Goal: Information Seeking & Learning: Learn about a topic

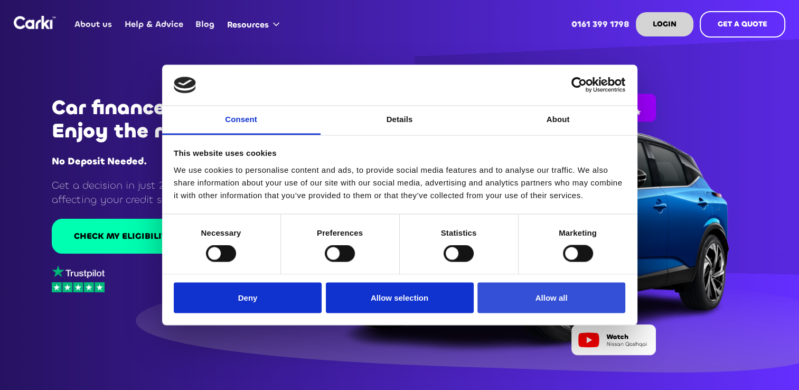
click at [578, 300] on button "Allow all" at bounding box center [552, 297] width 148 height 31
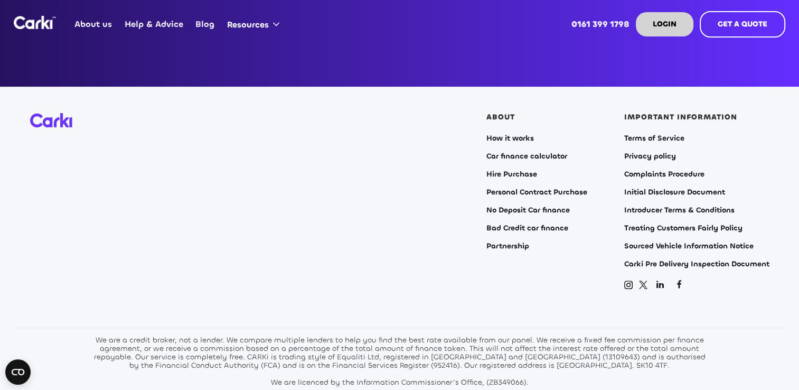
scroll to position [4278, 0]
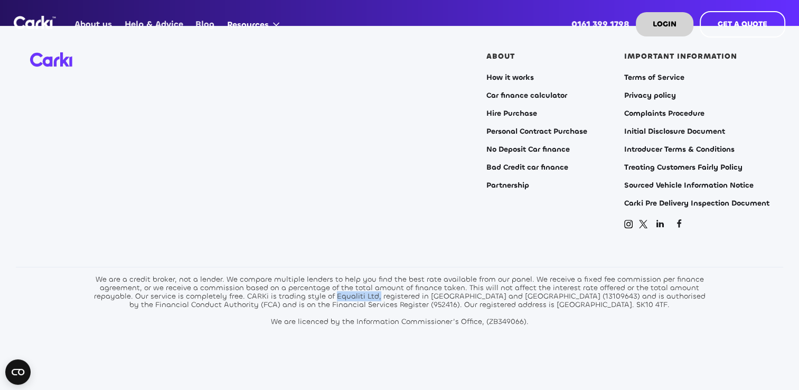
drag, startPoint x: 340, startPoint y: 282, endPoint x: 382, endPoint y: 287, distance: 42.7
click at [382, 287] on div "We are a credit broker, not a lender. We compare multiple lenders to help you f…" at bounding box center [400, 300] width 618 height 51
drag, startPoint x: 382, startPoint y: 287, endPoint x: 360, endPoint y: 261, distance: 34.4
click at [360, 275] on div "We are a credit broker, not a lender. We compare multiple lenders to help you f…" at bounding box center [400, 300] width 618 height 51
drag, startPoint x: 338, startPoint y: 282, endPoint x: 381, endPoint y: 285, distance: 43.5
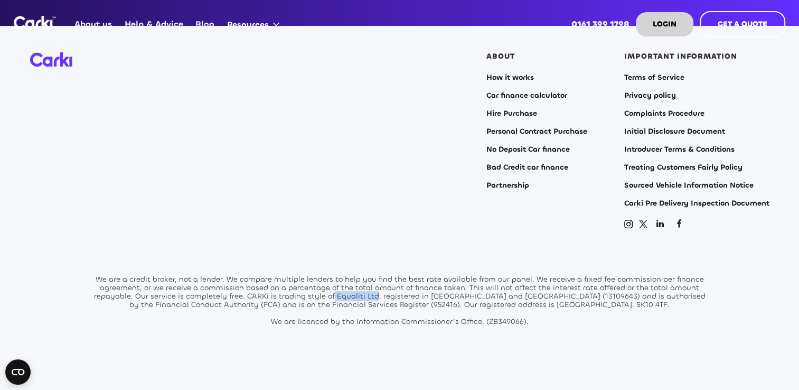
click at [381, 285] on div "We are a credit broker, not a lender. We compare multiple lenders to help you f…" at bounding box center [400, 300] width 618 height 51
drag, startPoint x: 381, startPoint y: 285, endPoint x: 369, endPoint y: 285, distance: 12.2
copy div "Equaliti Ltd"
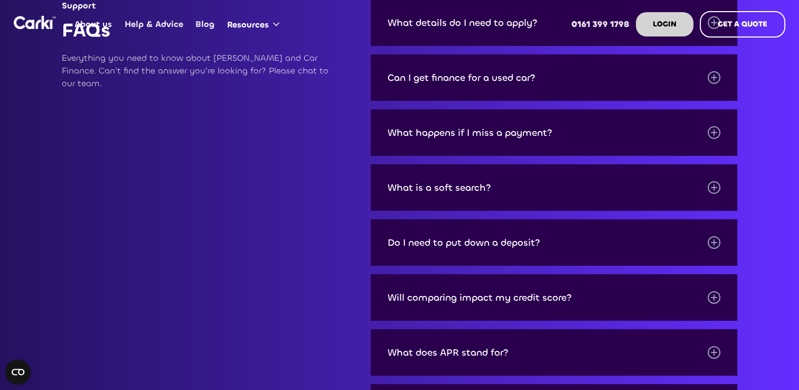
scroll to position [3380, 0]
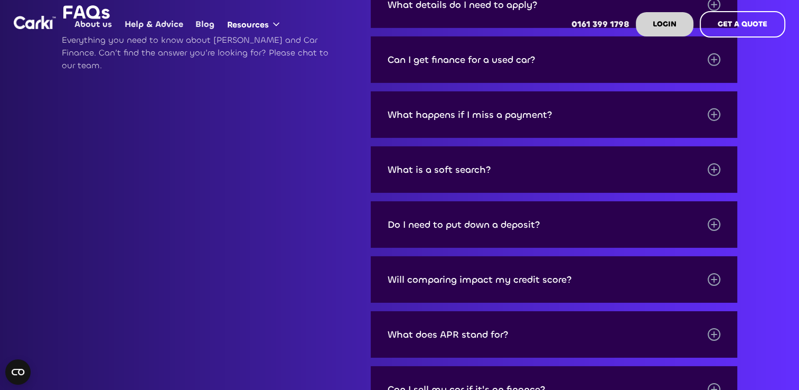
click at [493, 54] on div "Can I get finance for a used car?" at bounding box center [462, 59] width 148 height 11
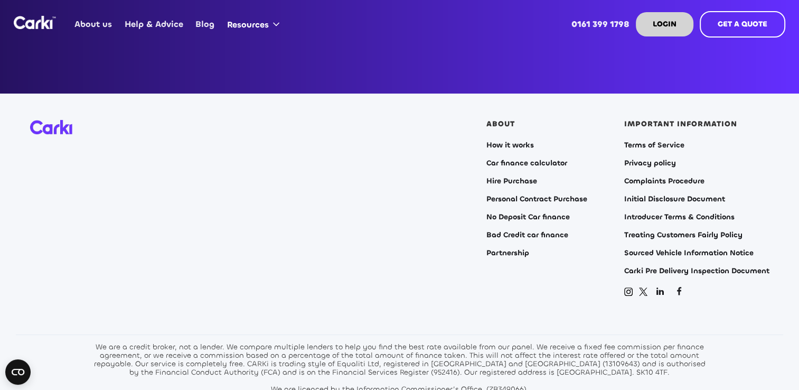
scroll to position [4278, 0]
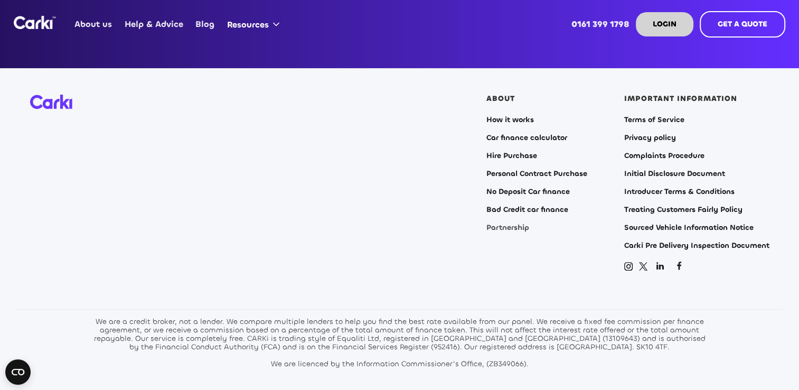
click at [514, 223] on link "Partnership" at bounding box center [507, 227] width 43 height 8
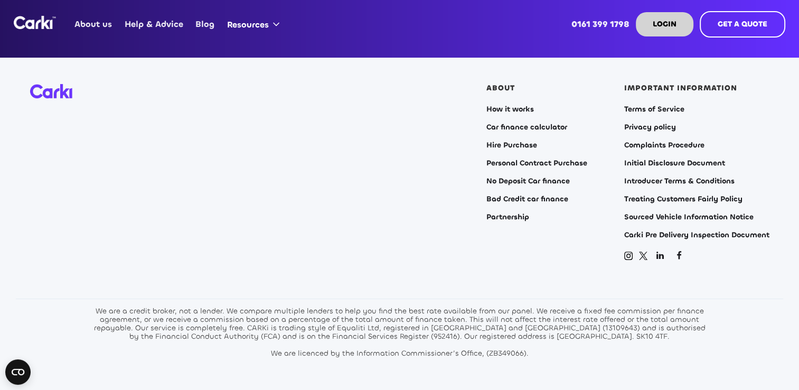
scroll to position [4307, 0]
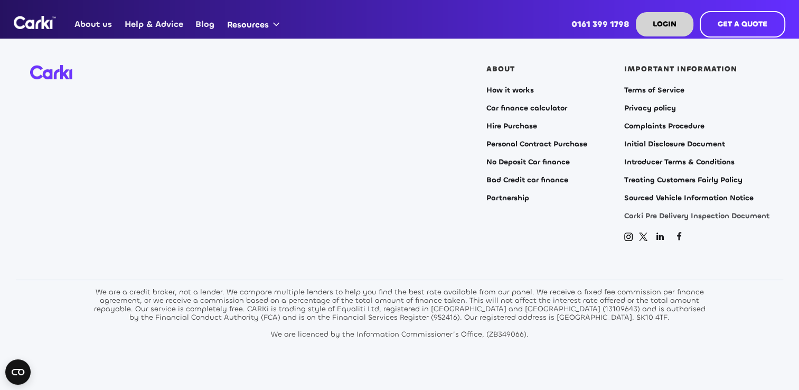
click at [675, 212] on link "Carki Pre Delivery Inspection Document" at bounding box center [696, 216] width 145 height 8
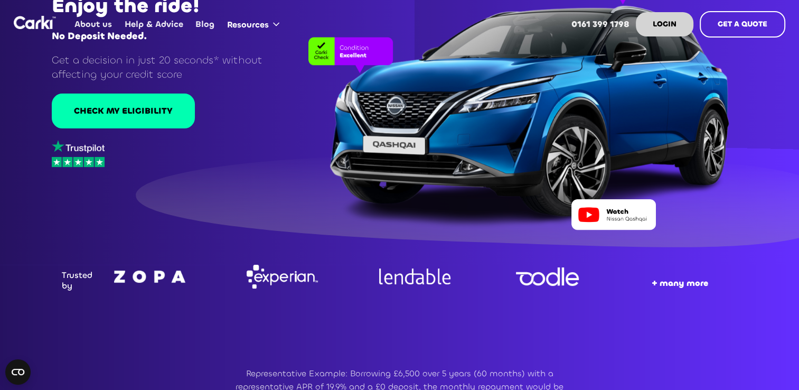
scroll to position [0, 0]
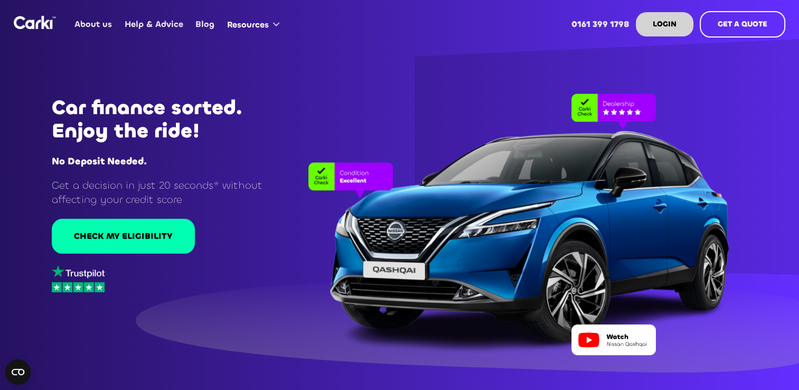
click at [96, 20] on link "About us" at bounding box center [94, 24] width 50 height 41
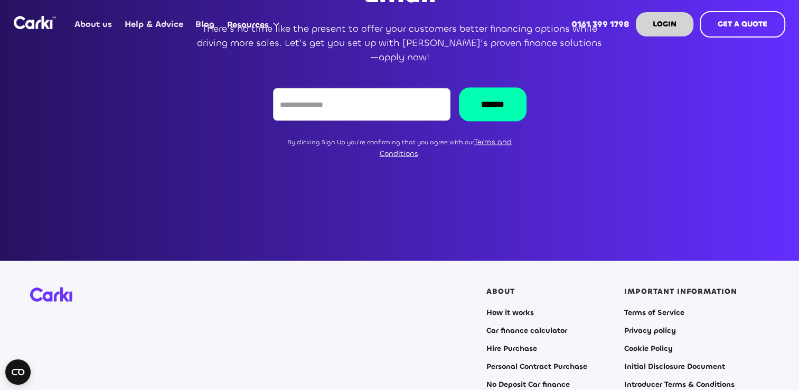
scroll to position [2430, 0]
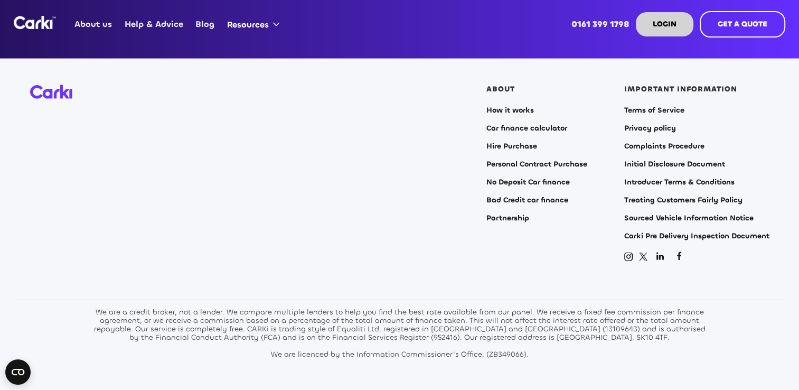
scroll to position [2219, 0]
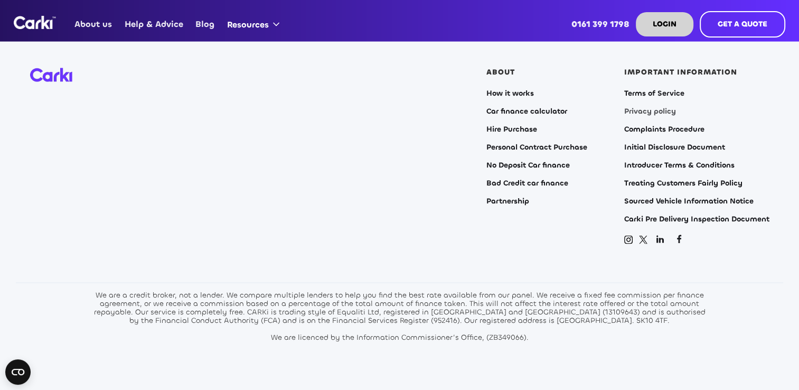
click at [663, 107] on link "Privacy policy" at bounding box center [650, 111] width 52 height 8
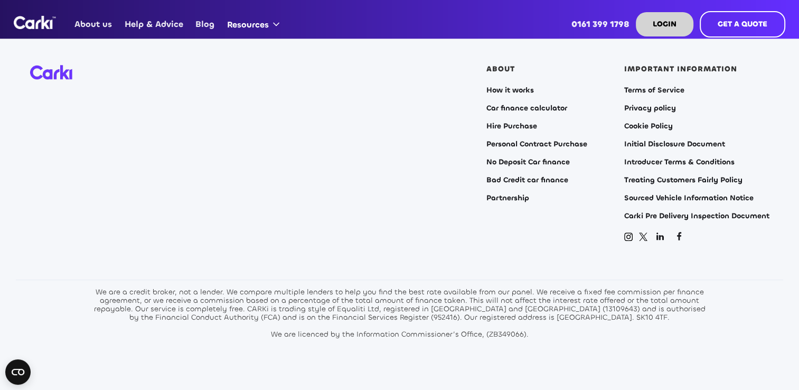
scroll to position [5004, 0]
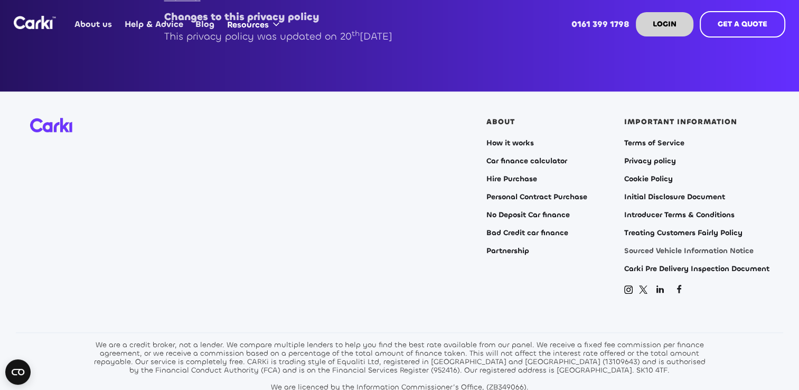
click at [726, 247] on link "Sourced Vehicle Information Notice" at bounding box center [688, 251] width 129 height 8
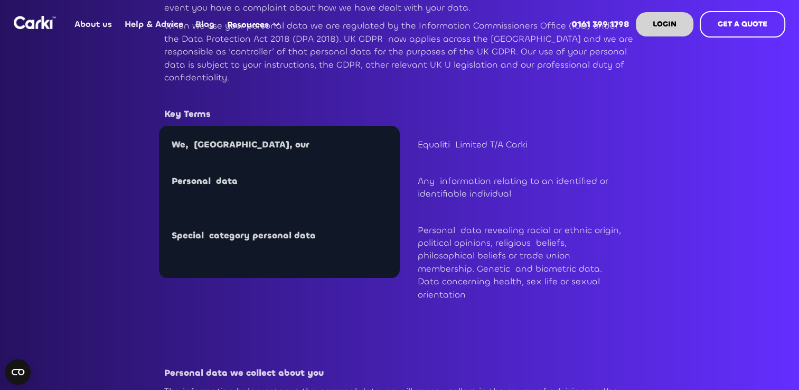
scroll to position [0, 0]
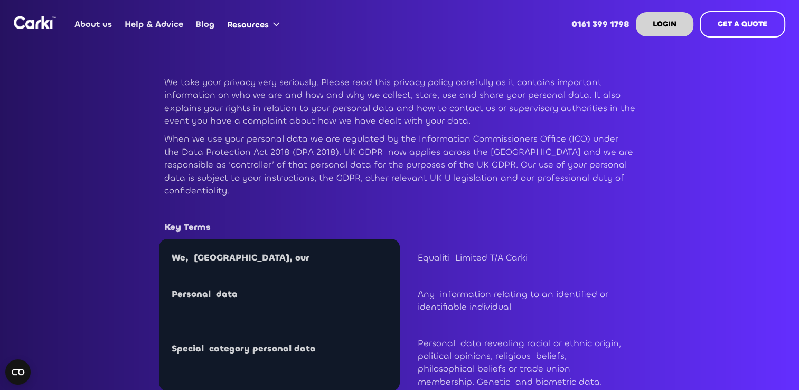
click at [99, 22] on link "About us" at bounding box center [94, 24] width 50 height 41
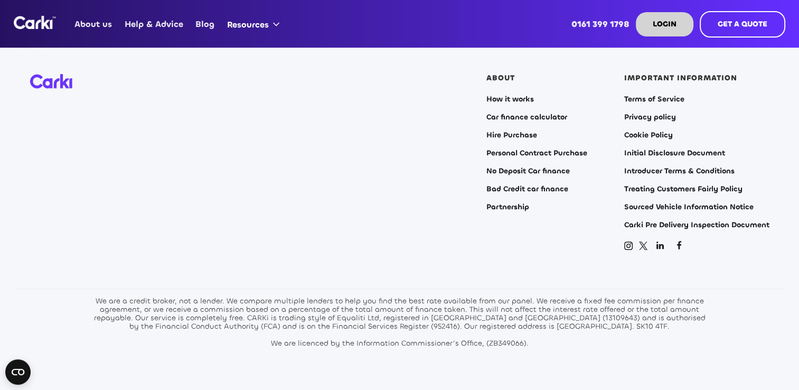
scroll to position [797, 0]
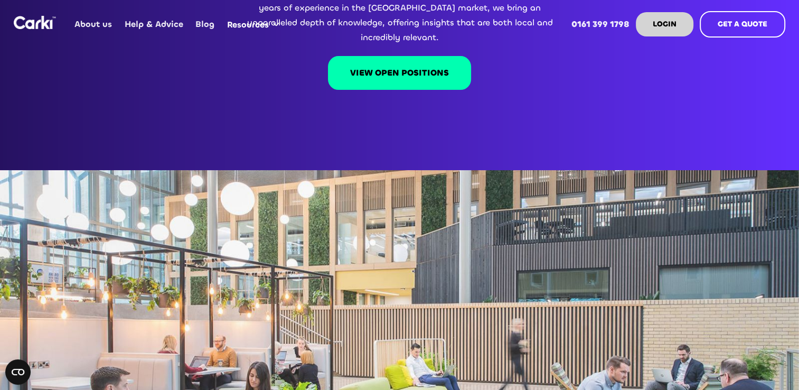
scroll to position [53, 0]
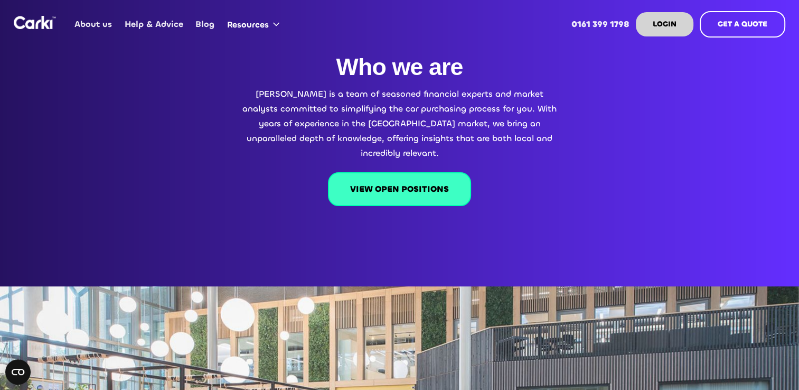
click at [395, 172] on link "VIEW OPEN POSITIONS" at bounding box center [399, 189] width 143 height 34
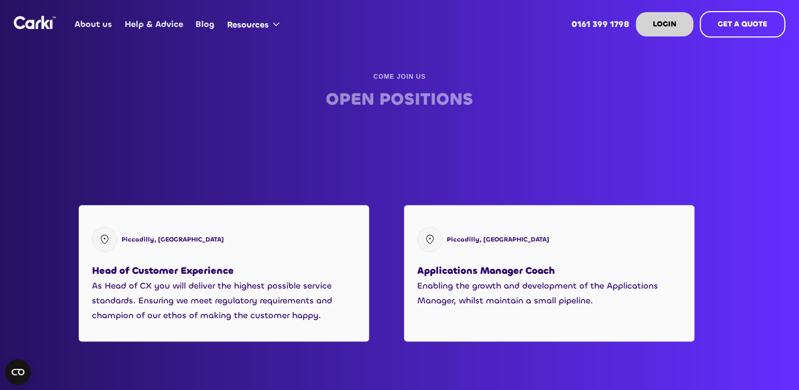
scroll to position [1252, 0]
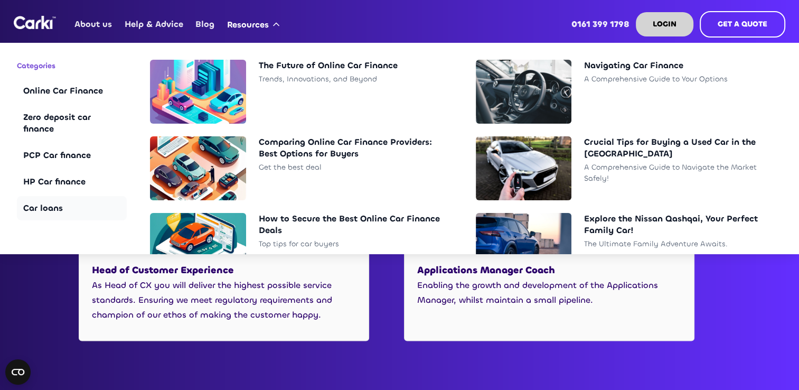
click at [43, 207] on div "Car loans" at bounding box center [71, 208] width 97 height 12
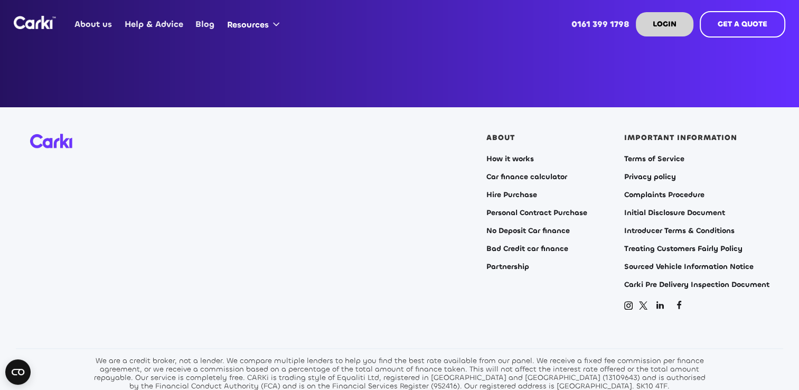
scroll to position [1106, 0]
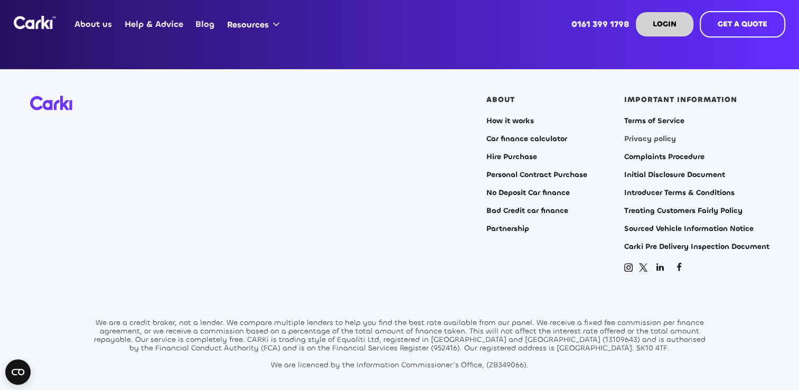
click at [650, 135] on link "Privacy policy" at bounding box center [650, 139] width 52 height 8
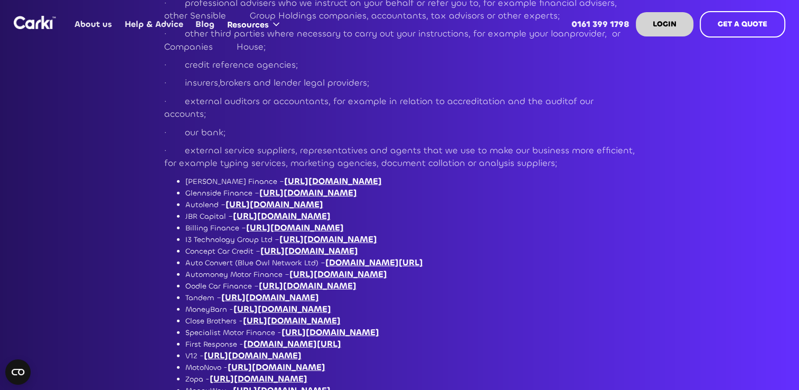
scroll to position [3011, 0]
